Goal: Communication & Community: Answer question/provide support

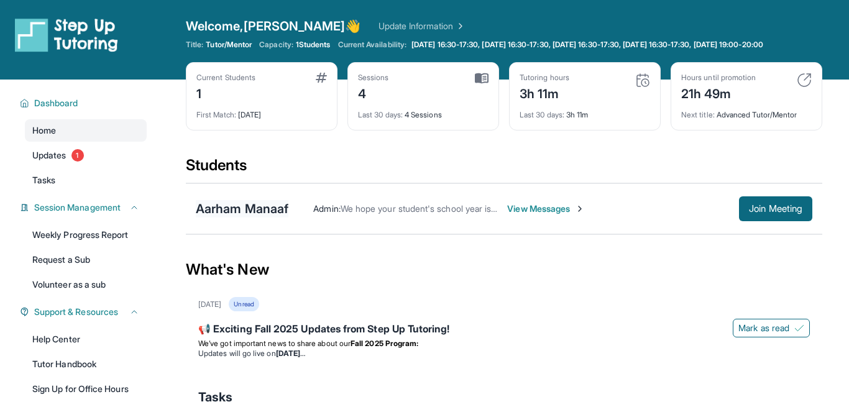
click at [275, 211] on div "Aarham Manaaf" at bounding box center [242, 208] width 93 height 17
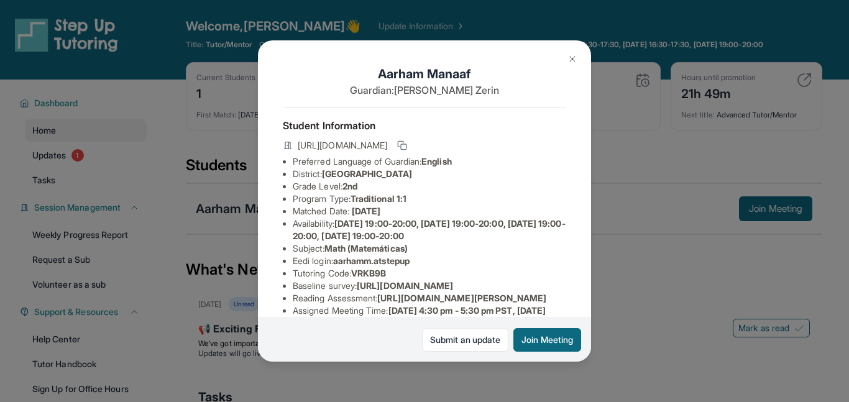
click at [495, 362] on div "Submit an update Join Meeting" at bounding box center [424, 340] width 333 height 44
click at [582, 53] on button at bounding box center [572, 59] width 25 height 25
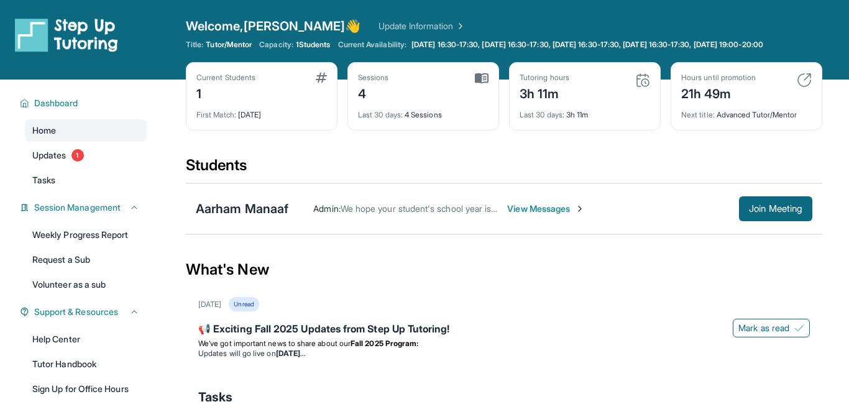
click at [483, 198] on div "Admin : We hope your student's school year is off to a great start, and we hope…" at bounding box center [550, 208] width 524 height 25
click at [526, 199] on div "Admin : We hope your student's school year is off to a great start, and we hope…" at bounding box center [550, 208] width 524 height 25
click at [554, 210] on span "View Messages" at bounding box center [546, 209] width 78 height 12
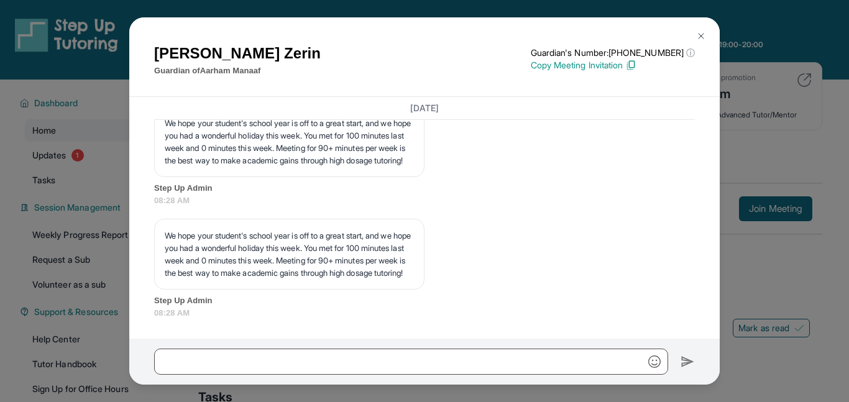
scroll to position [2221, 0]
click at [707, 27] on button at bounding box center [701, 36] width 25 height 25
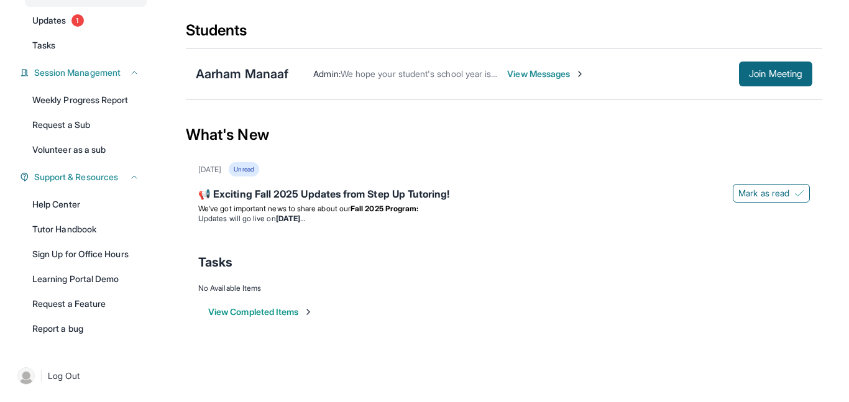
scroll to position [0, 0]
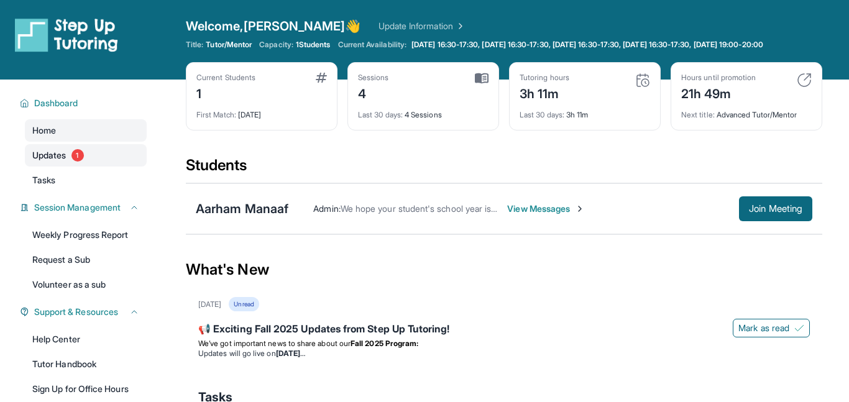
click at [53, 158] on span "Updates" at bounding box center [49, 155] width 34 height 12
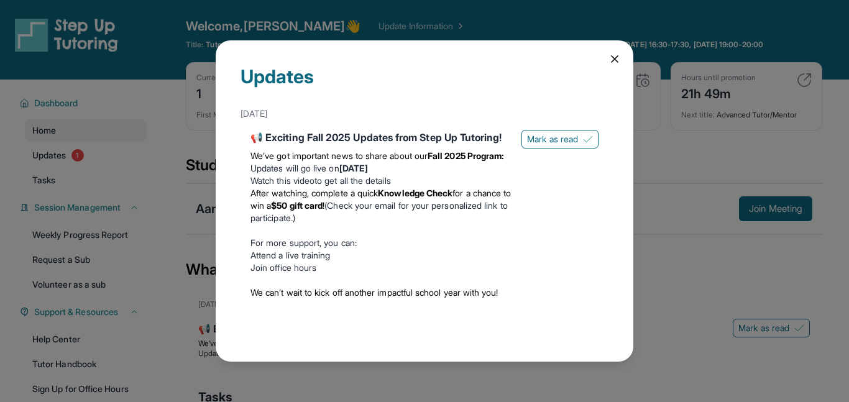
scroll to position [14, 0]
click at [544, 133] on span "Mark as read" at bounding box center [552, 139] width 51 height 12
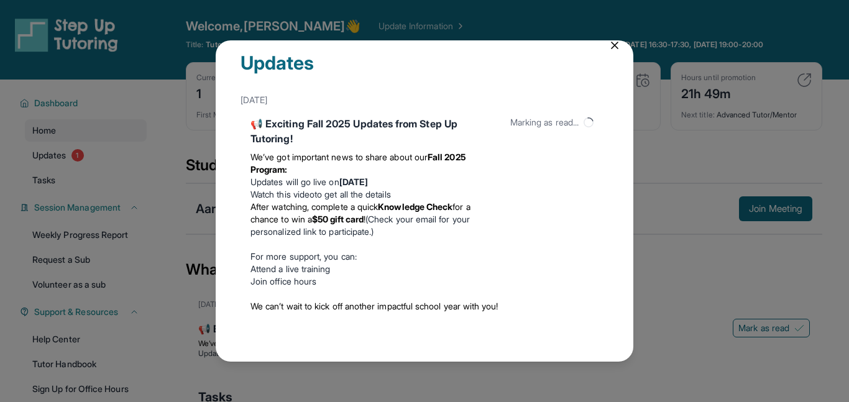
scroll to position [0, 0]
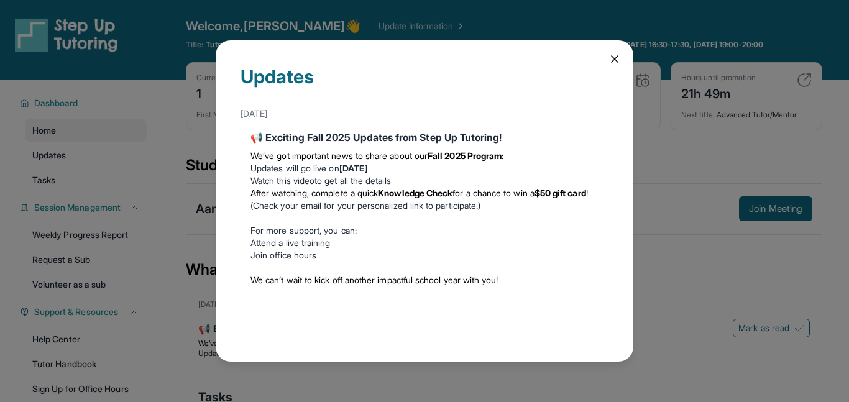
click at [616, 58] on icon at bounding box center [614, 59] width 12 height 12
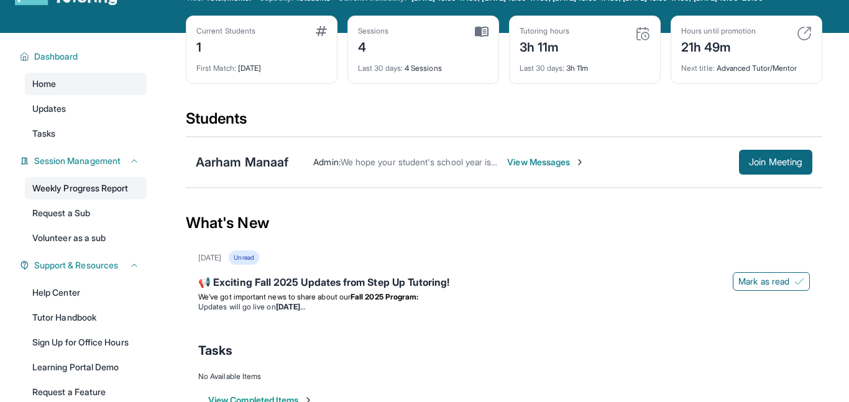
scroll to position [47, 0]
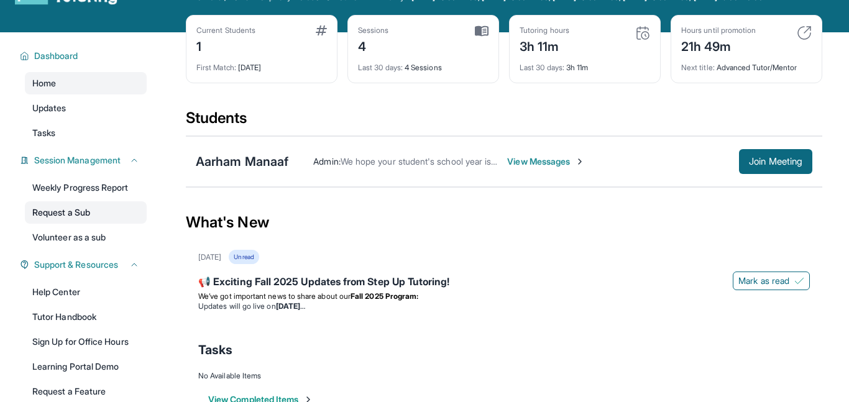
click at [57, 218] on link "Request a Sub" at bounding box center [86, 212] width 122 height 22
click at [84, 236] on link "Volunteer as a sub" at bounding box center [86, 237] width 122 height 22
